Goal: Navigation & Orientation: Find specific page/section

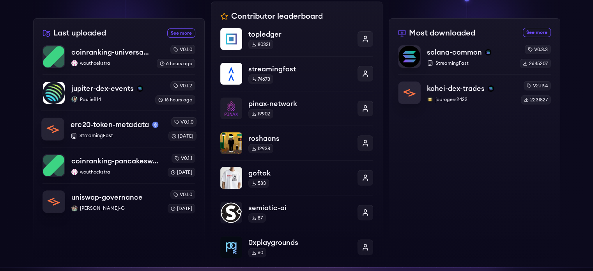
scroll to position [273, 0]
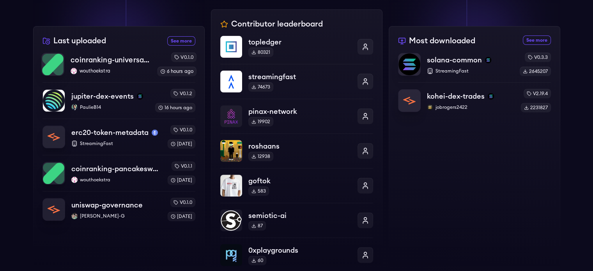
click at [130, 55] on p "coinranking-universal-dex" at bounding box center [111, 60] width 80 height 11
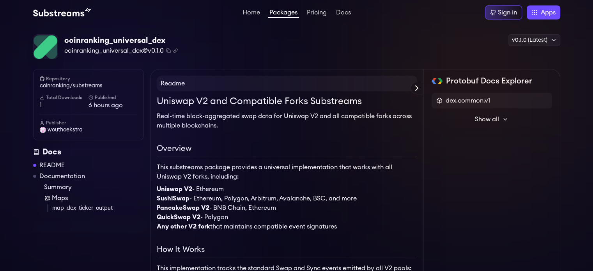
click at [54, 15] on img at bounding box center [62, 12] width 58 height 9
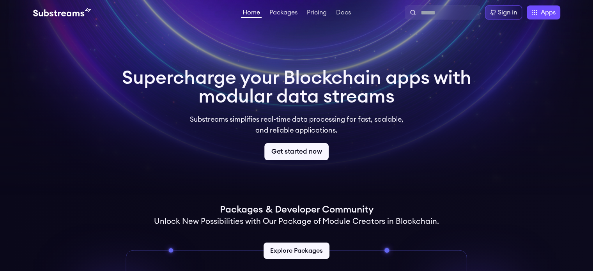
click at [307, 148] on link "Get started now" at bounding box center [296, 151] width 64 height 17
